Goal: Check status: Check status

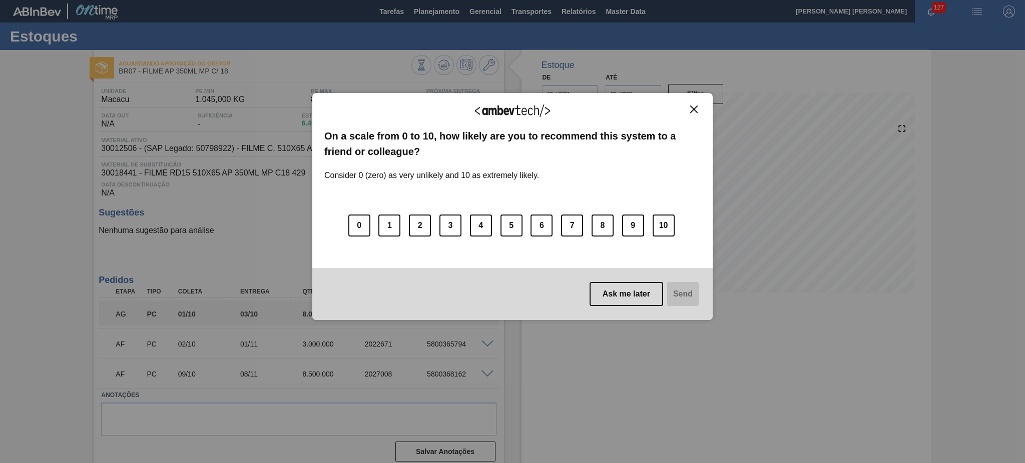
click at [696, 109] on img "Close" at bounding box center [694, 110] width 8 height 8
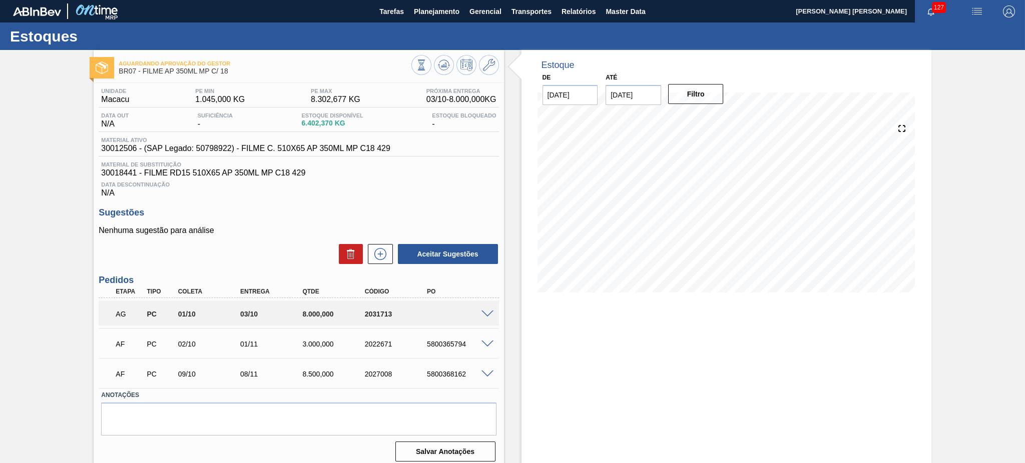
click at [626, 96] on input "26/11/2025" at bounding box center [634, 95] width 56 height 20
click at [868, 351] on div "Estoque De 16/09/2025 Até 26/11/2025 Filtro 23/11 Projeção de Estoque 13,051.53…" at bounding box center [727, 260] width 410 height 420
click at [626, 96] on input "26/11/2025" at bounding box center [634, 95] width 56 height 20
click at [717, 117] on button "Next Month" at bounding box center [717, 119] width 7 height 7
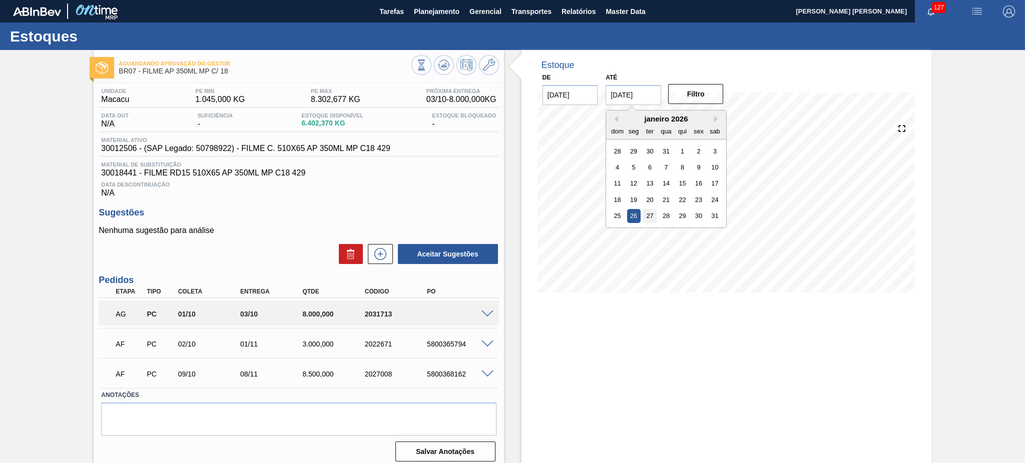
click at [651, 213] on div "27" at bounding box center [650, 216] width 14 height 14
type input "27/01/2026"
click at [698, 93] on button "Filtro" at bounding box center [696, 94] width 56 height 20
click at [487, 311] on span at bounding box center [488, 315] width 12 height 8
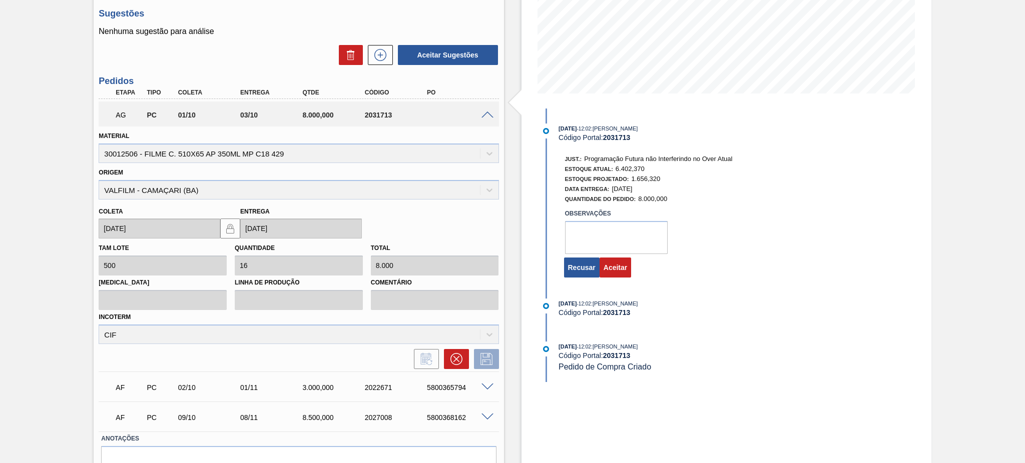
scroll to position [200, 0]
click at [605, 272] on button "Aceitar" at bounding box center [616, 267] width 32 height 20
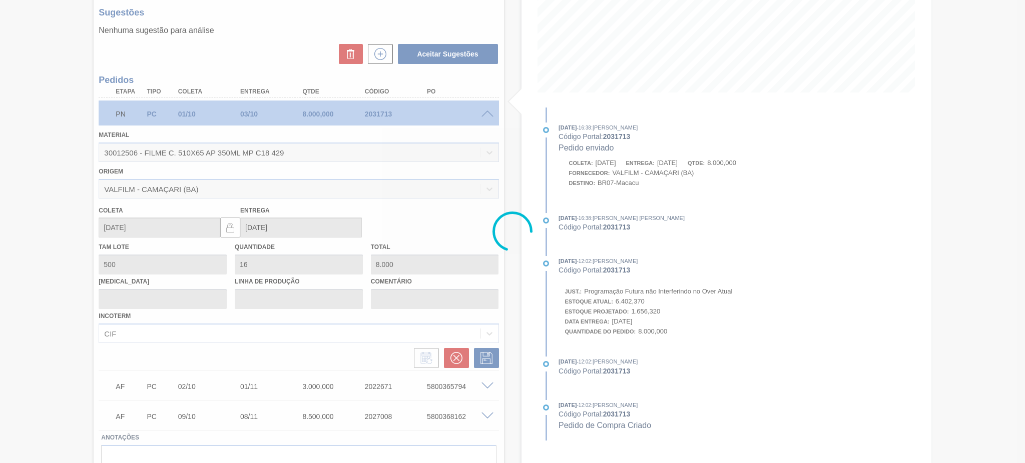
scroll to position [6, 0]
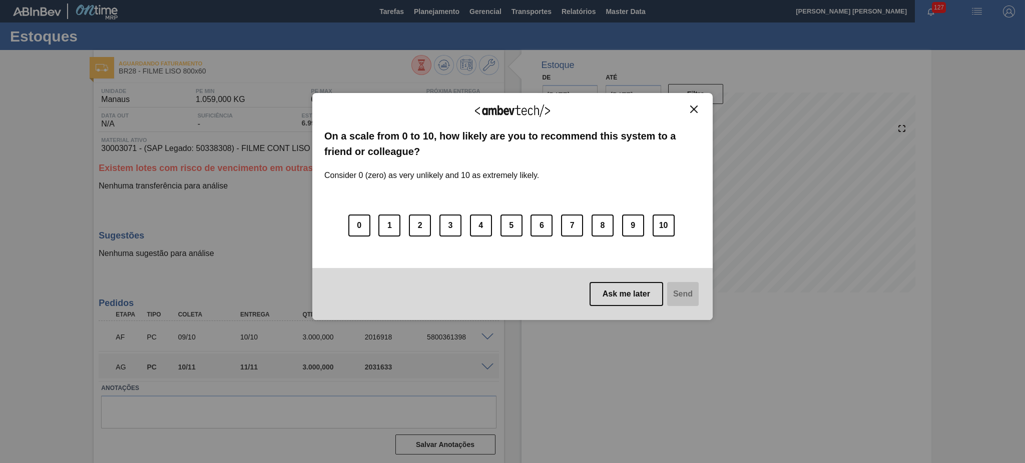
click at [695, 111] on img "Close" at bounding box center [694, 110] width 8 height 8
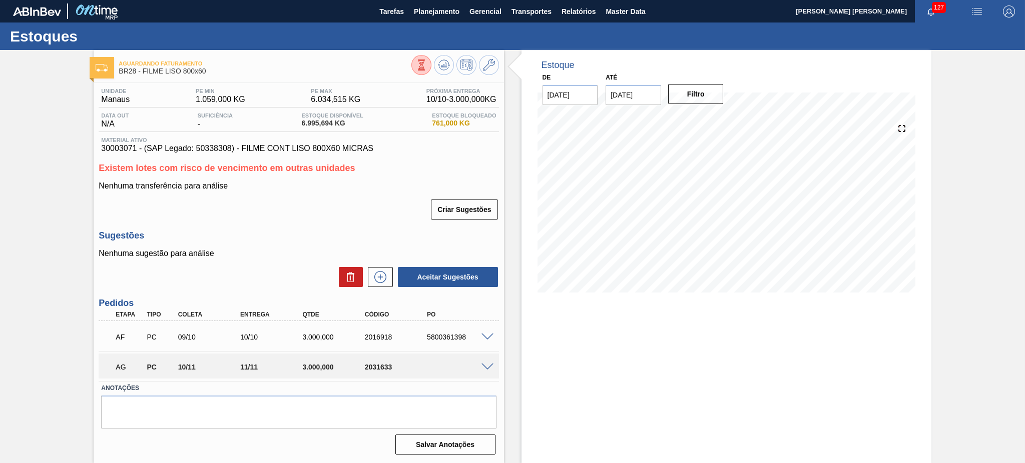
click at [482, 368] on span at bounding box center [488, 368] width 12 height 8
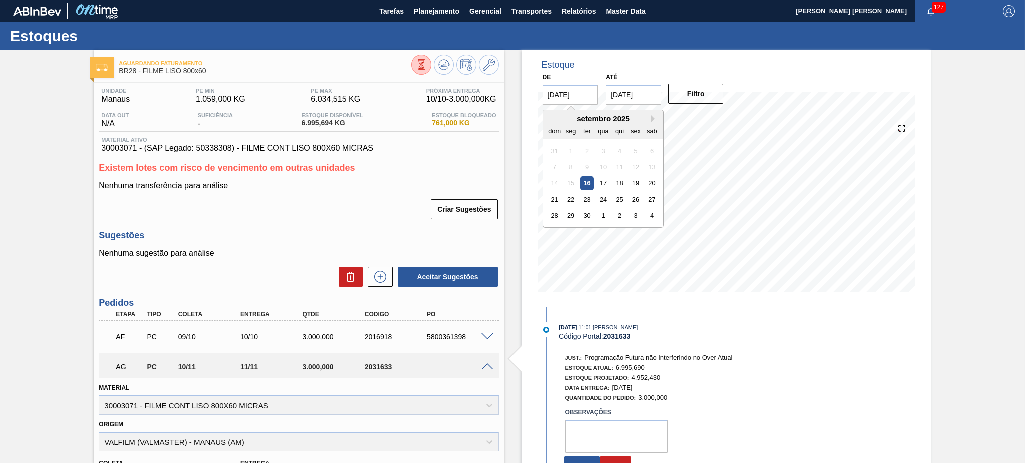
click at [597, 96] on input "[DATE]" at bounding box center [571, 95] width 56 height 20
click at [618, 91] on input "26/11/2025" at bounding box center [634, 95] width 56 height 20
click at [713, 118] on div "novembro 2025" at bounding box center [666, 119] width 120 height 9
click at [717, 116] on button "Next Month" at bounding box center [717, 119] width 7 height 7
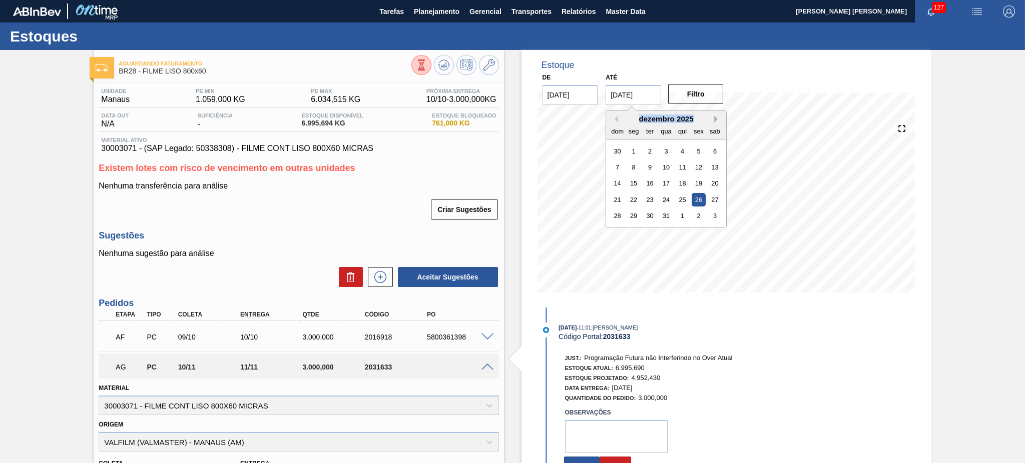
click at [717, 116] on button "Next Month" at bounding box center [717, 119] width 7 height 7
click at [658, 214] on div "25 26 27 28 29 30 31" at bounding box center [667, 216] width 114 height 16
click at [668, 212] on div "28" at bounding box center [667, 216] width 14 height 14
type input "[DATE]"
click at [696, 86] on button "Filtro" at bounding box center [696, 94] width 56 height 20
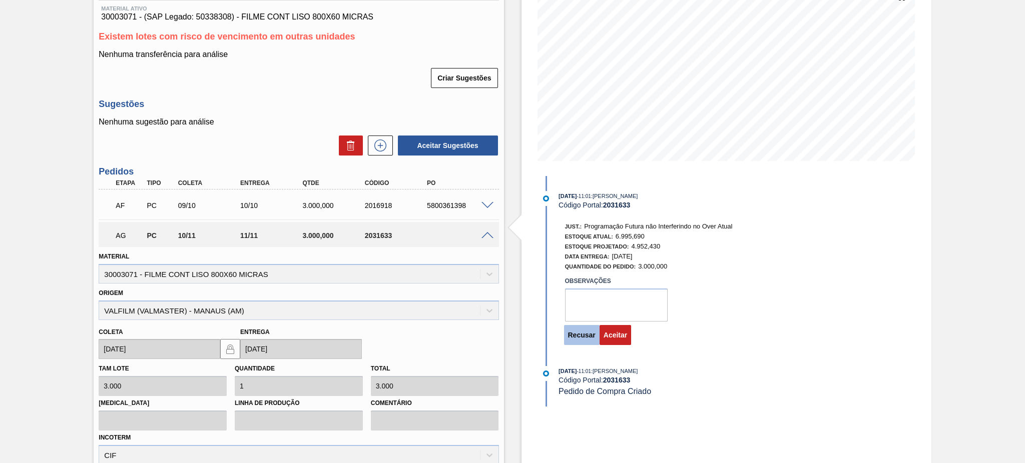
scroll to position [133, 0]
click at [607, 336] on button "Aceitar" at bounding box center [616, 334] width 32 height 20
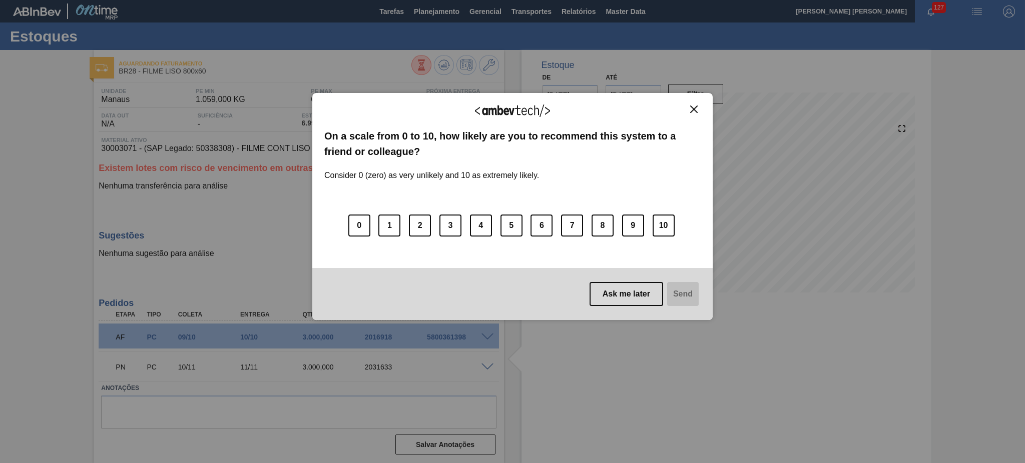
scroll to position [0, 0]
click at [699, 109] on button "Close" at bounding box center [694, 109] width 14 height 9
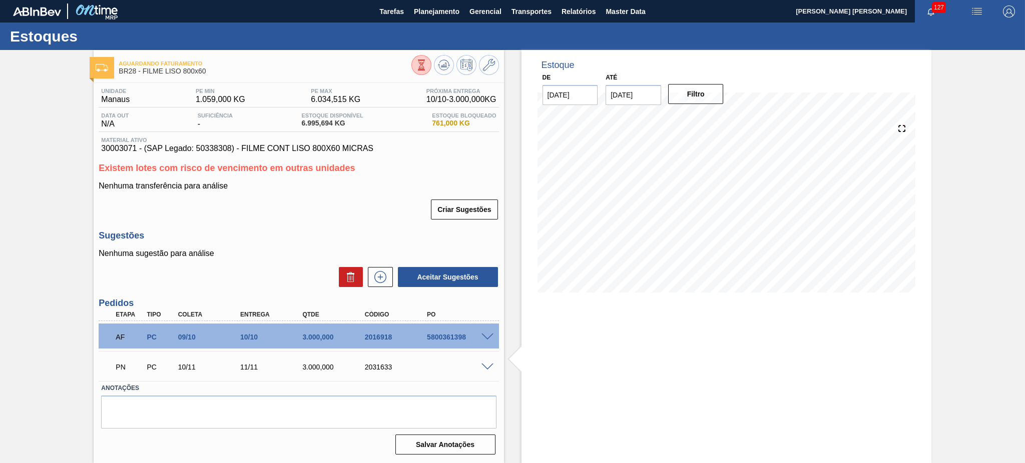
click at [486, 364] on span at bounding box center [488, 368] width 12 height 8
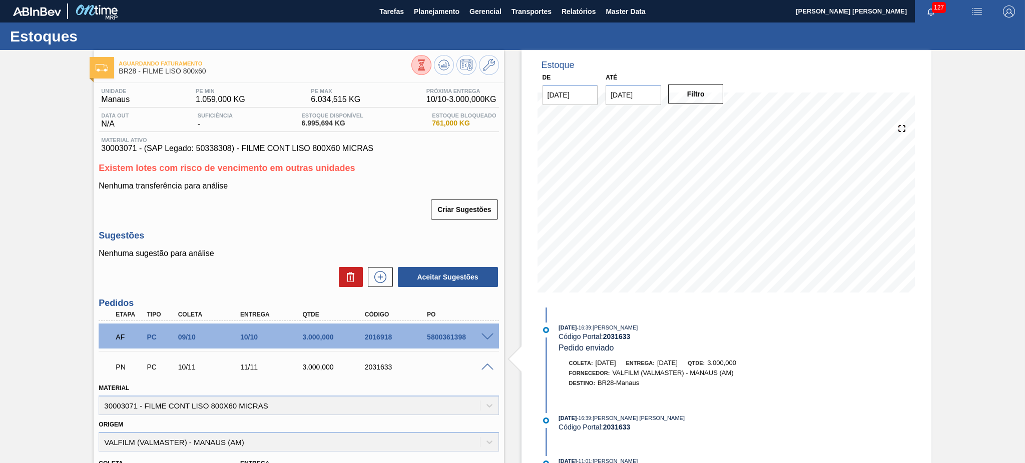
click at [487, 337] on span at bounding box center [488, 338] width 12 height 8
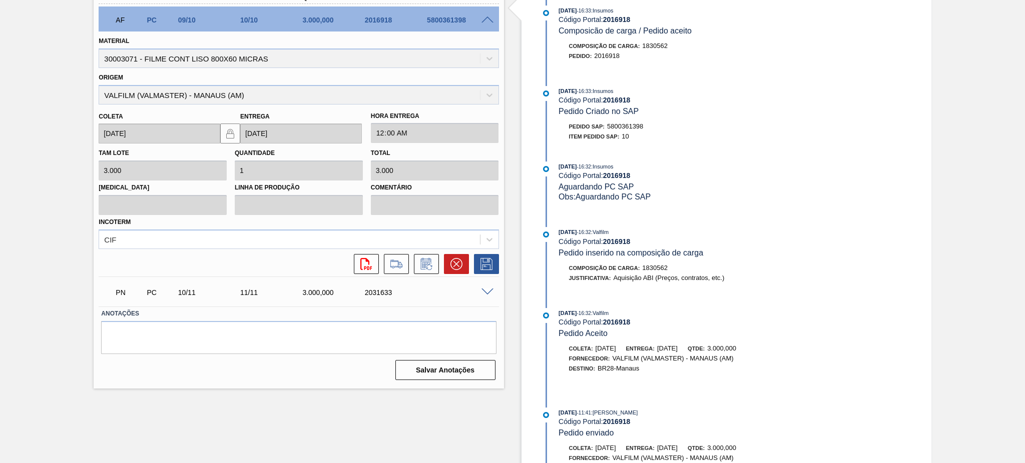
scroll to position [467, 0]
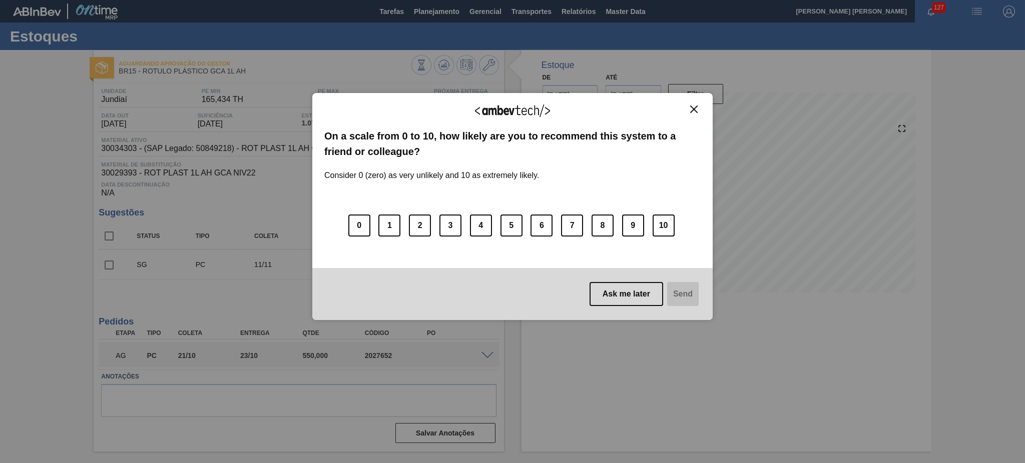
click at [696, 109] on img "Close" at bounding box center [694, 110] width 8 height 8
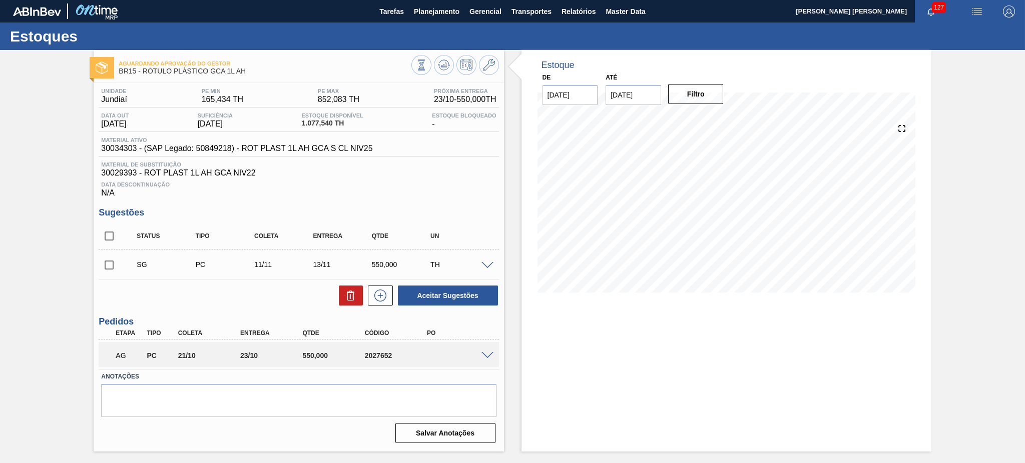
click at [488, 355] on span at bounding box center [488, 356] width 12 height 8
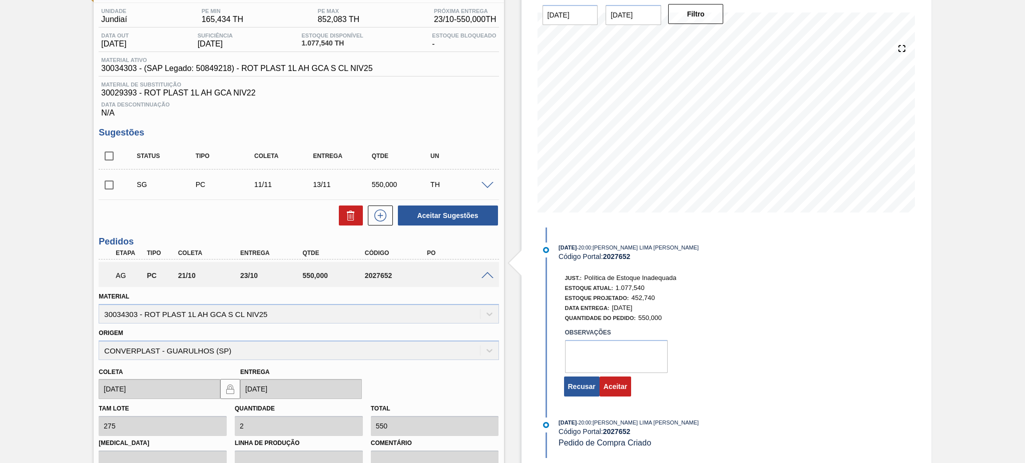
scroll to position [133, 0]
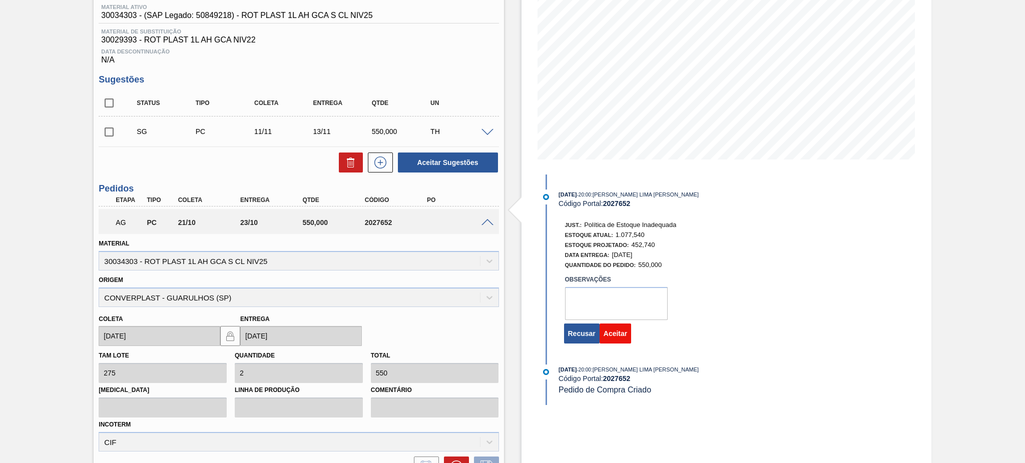
click at [606, 343] on button "Aceitar" at bounding box center [616, 334] width 32 height 20
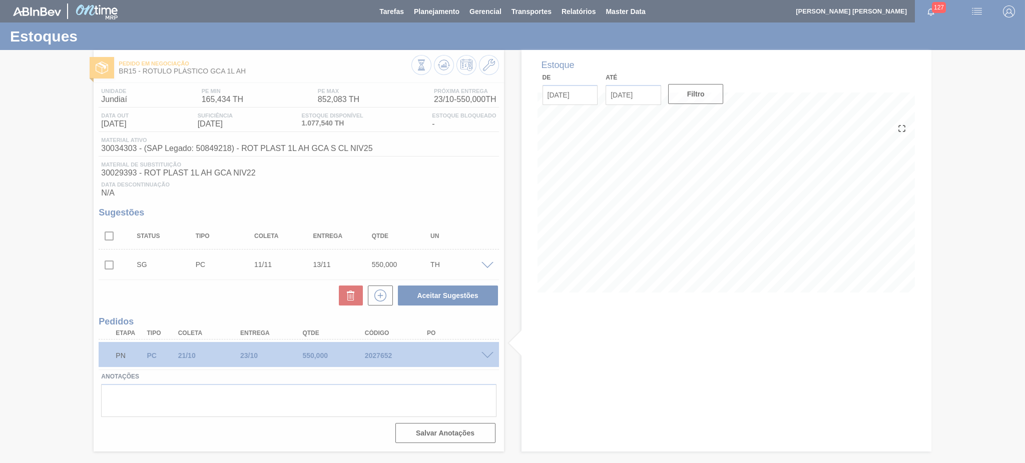
scroll to position [0, 0]
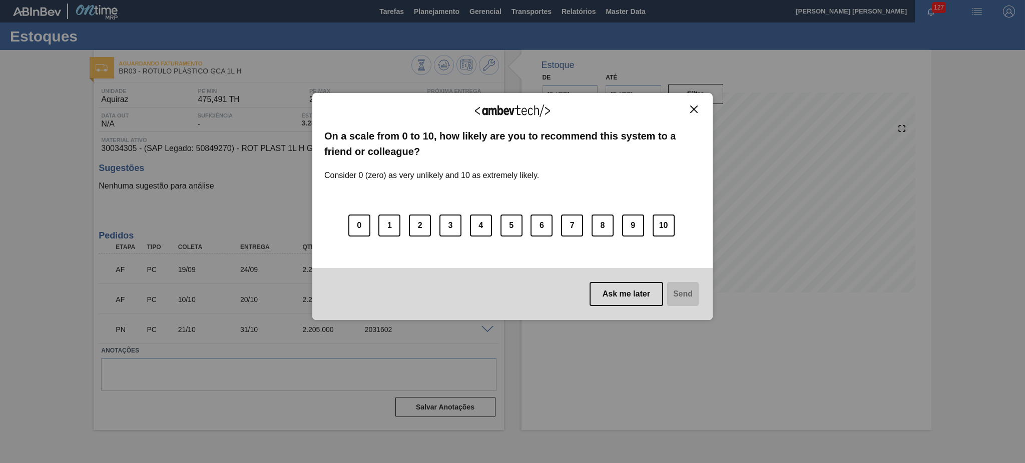
click at [697, 109] on img "Close" at bounding box center [694, 110] width 8 height 8
